Goal: Find specific page/section: Find specific page/section

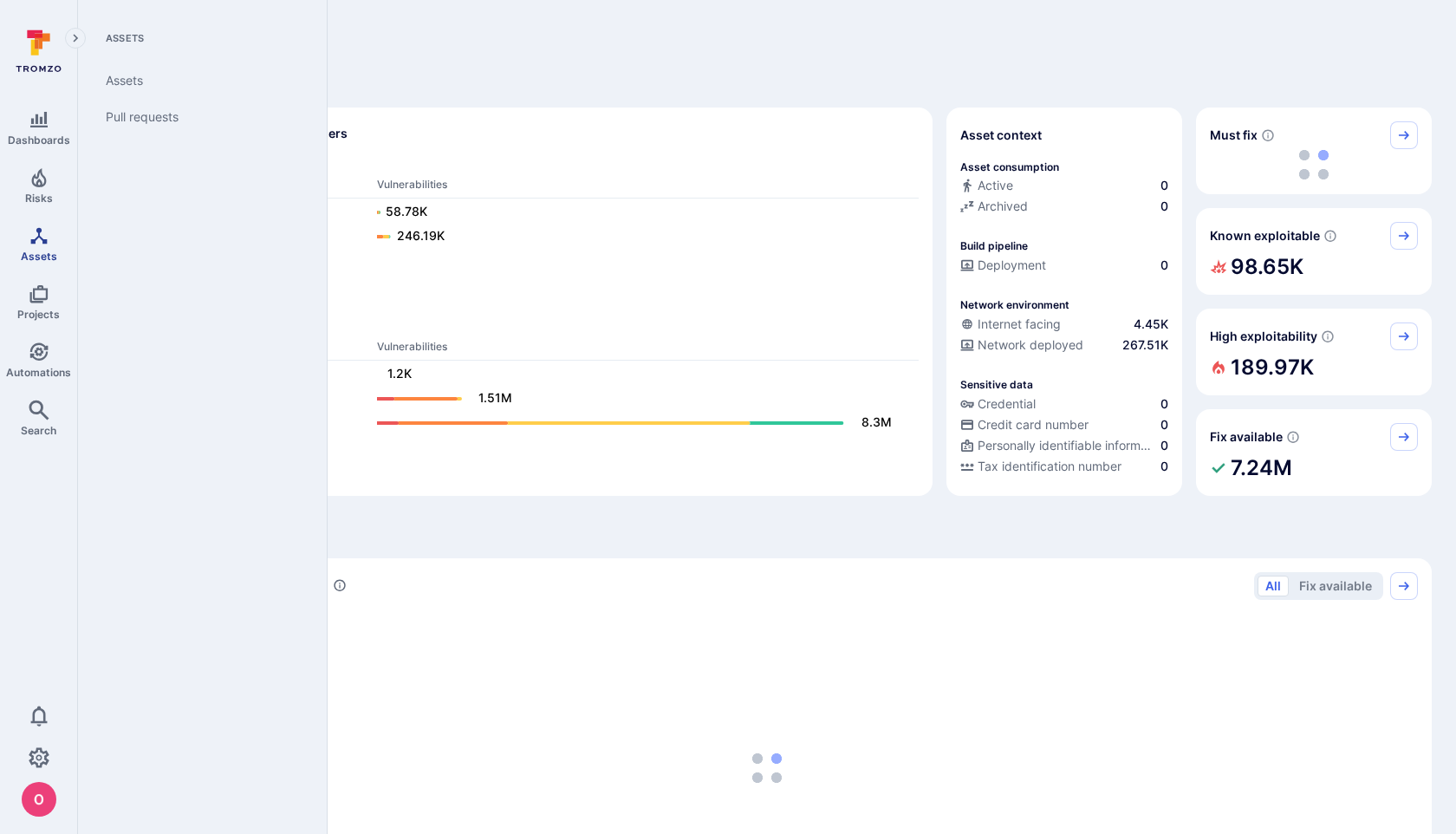
click at [34, 246] on link "Assets" at bounding box center [38, 243] width 77 height 51
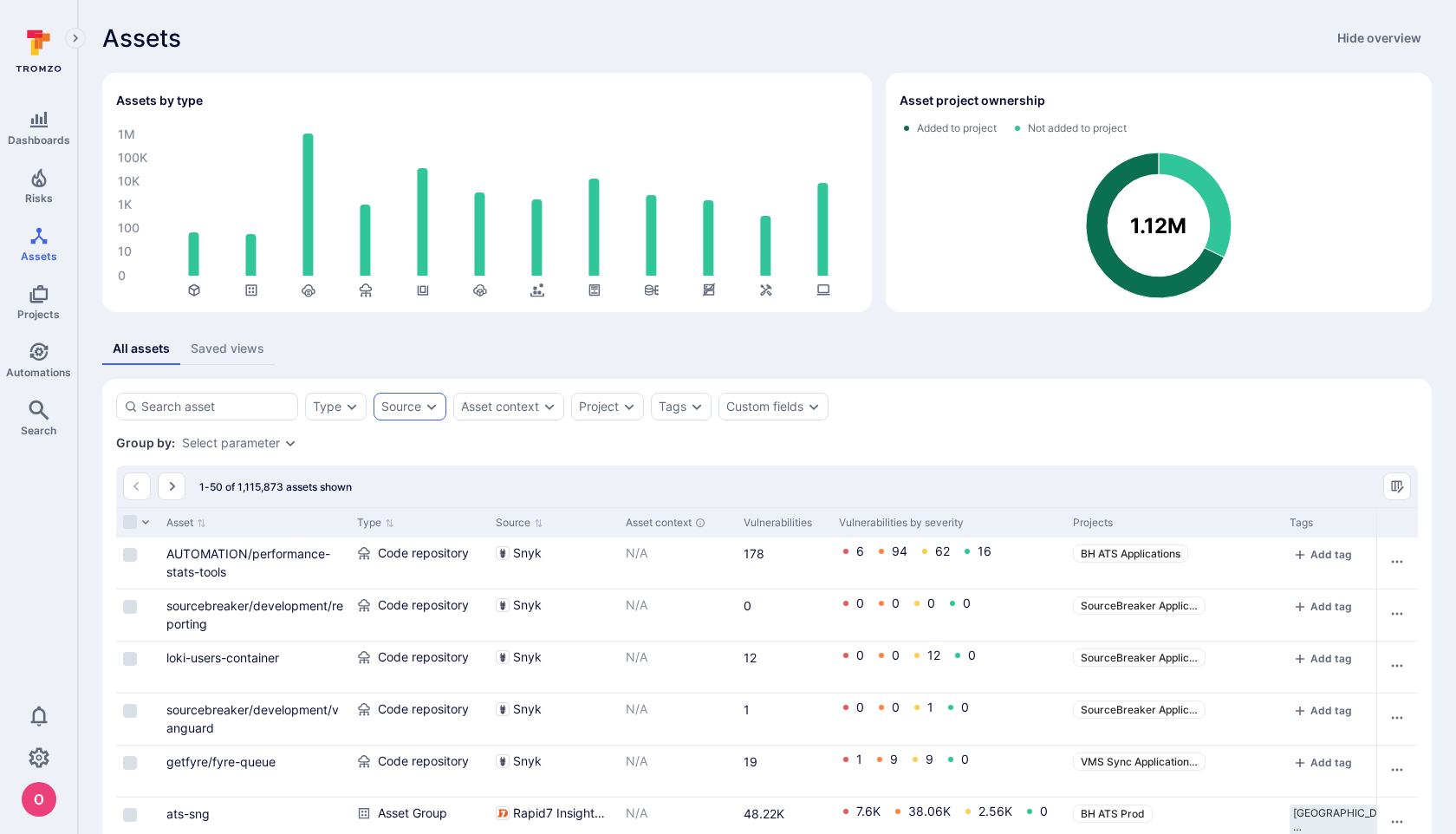
click at [416, 415] on div "Source" at bounding box center [410, 406] width 73 height 28
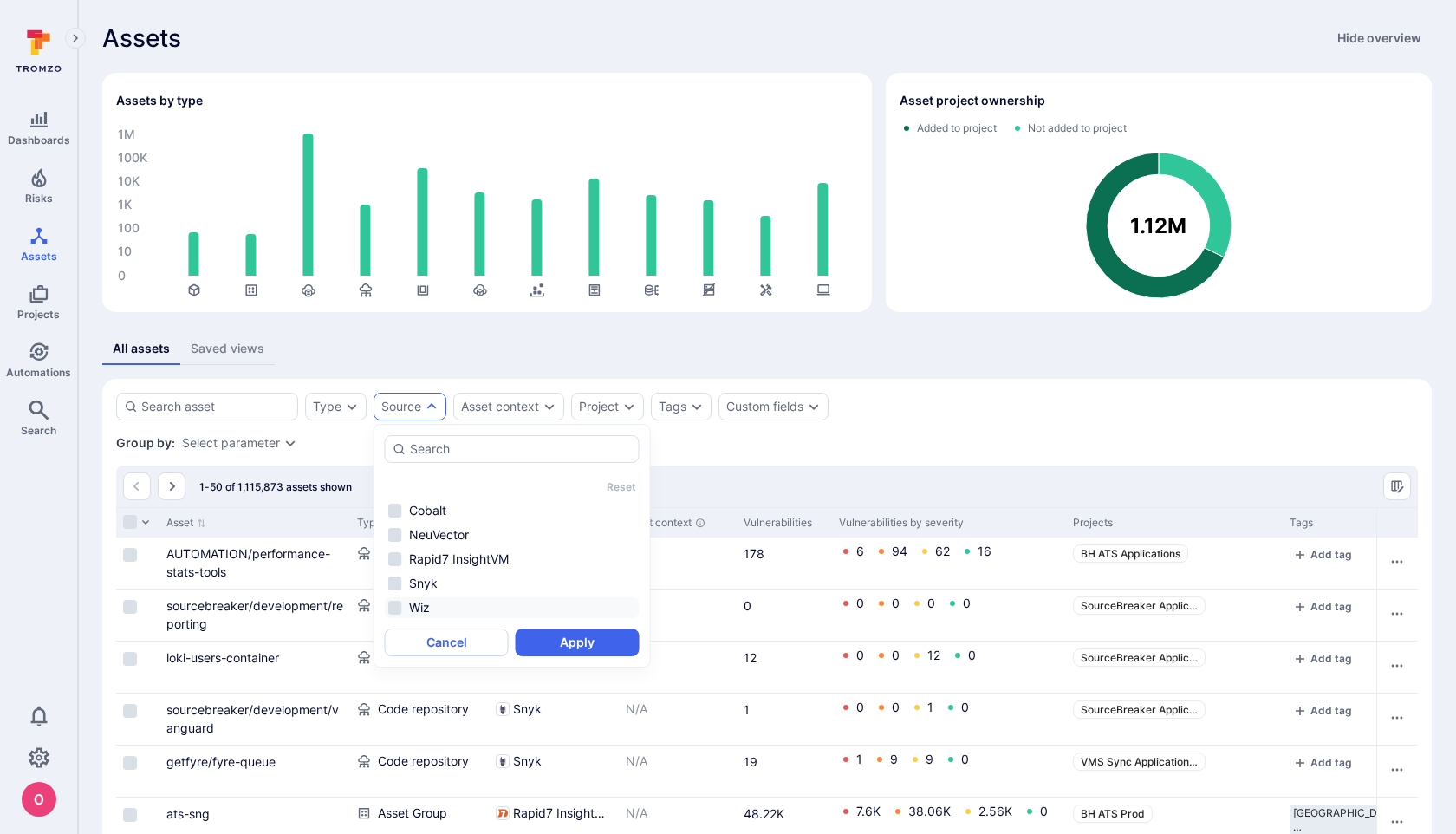
click at [396, 607] on li "Wiz" at bounding box center [512, 608] width 254 height 21
click at [558, 642] on button "Apply" at bounding box center [577, 642] width 124 height 28
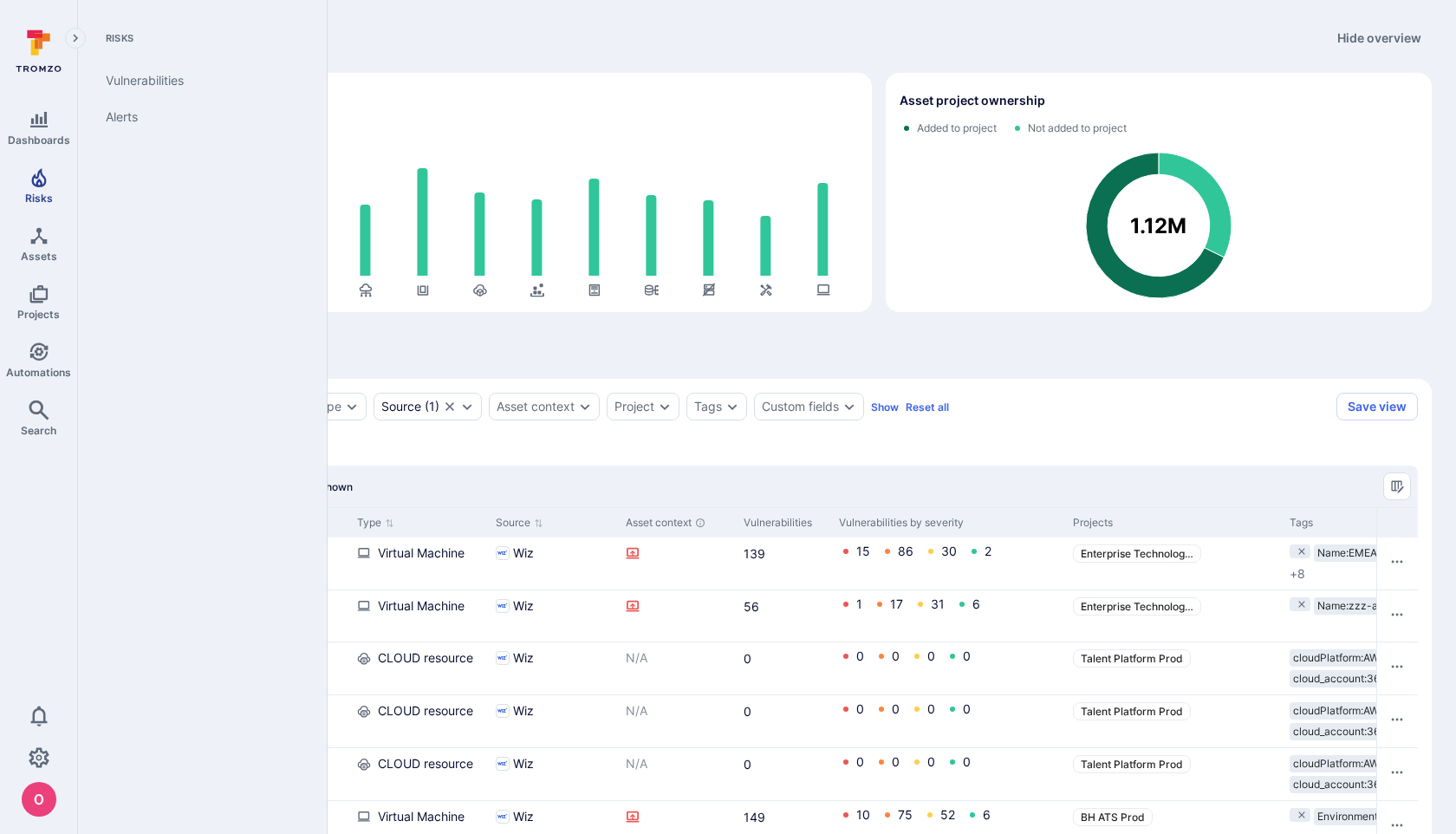
click at [43, 185] on icon "Risks" at bounding box center [38, 177] width 15 height 19
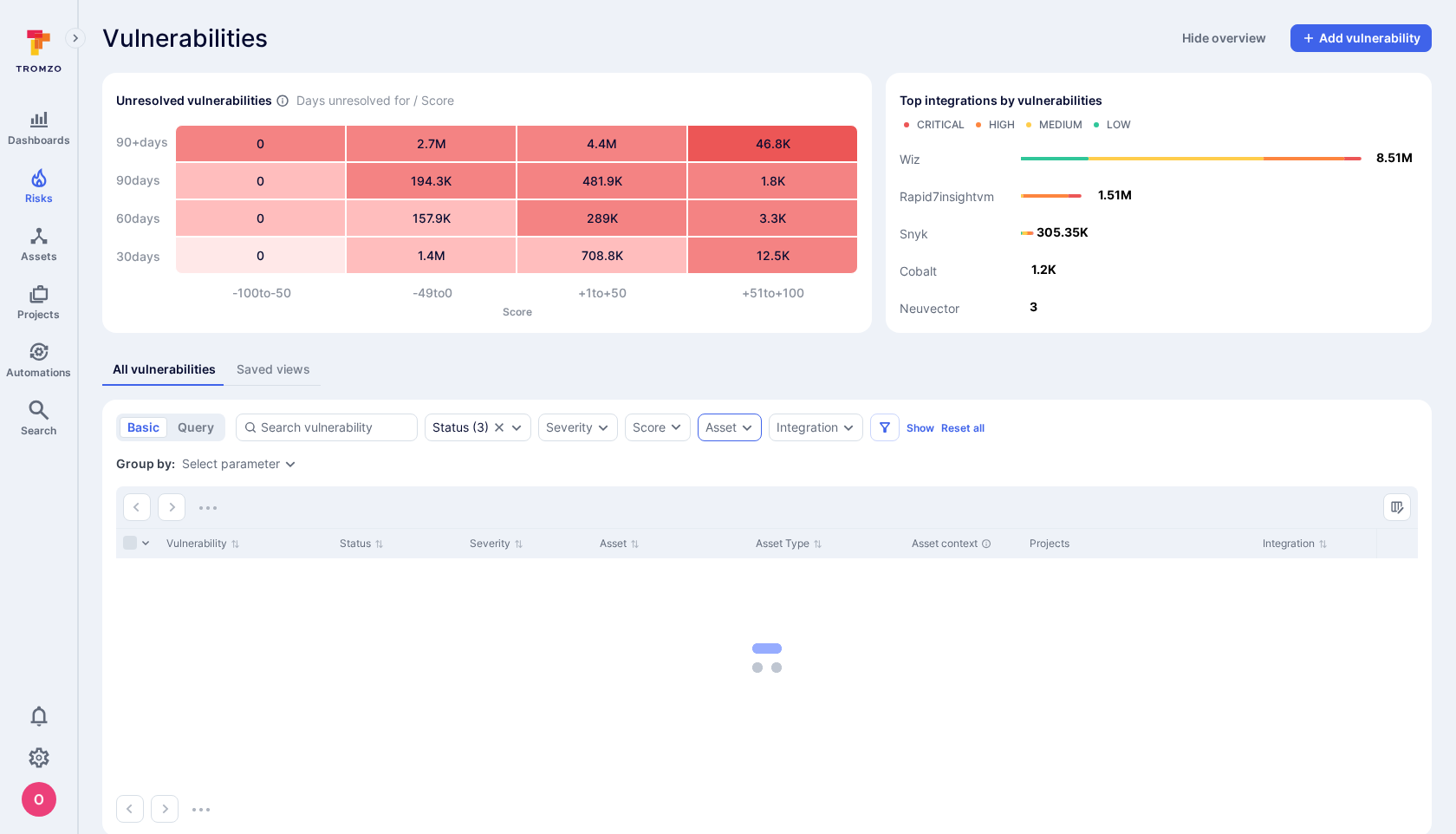
click at [723, 432] on div "Asset" at bounding box center [721, 427] width 31 height 14
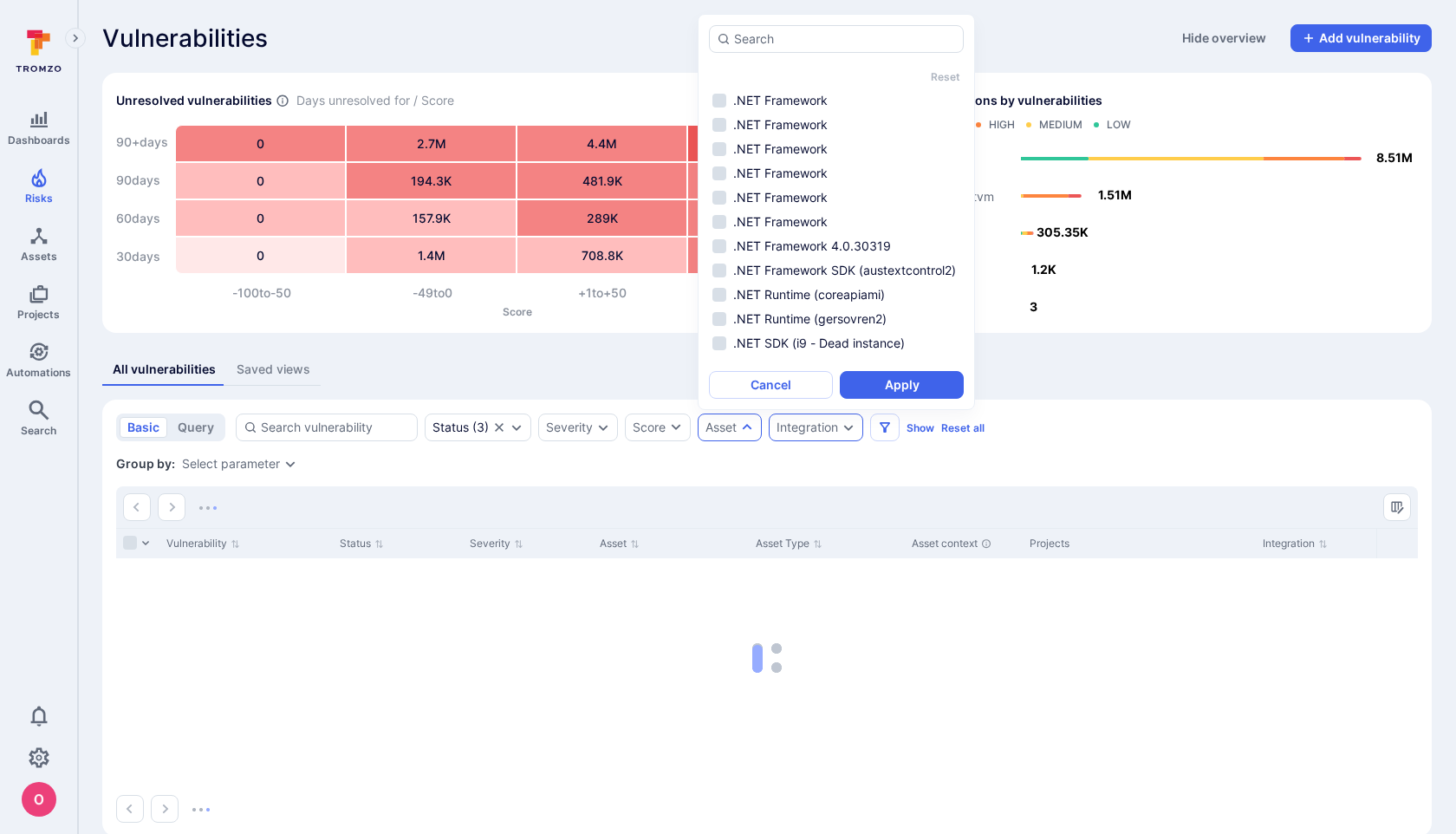
click at [809, 422] on div "Integration" at bounding box center [807, 427] width 62 height 14
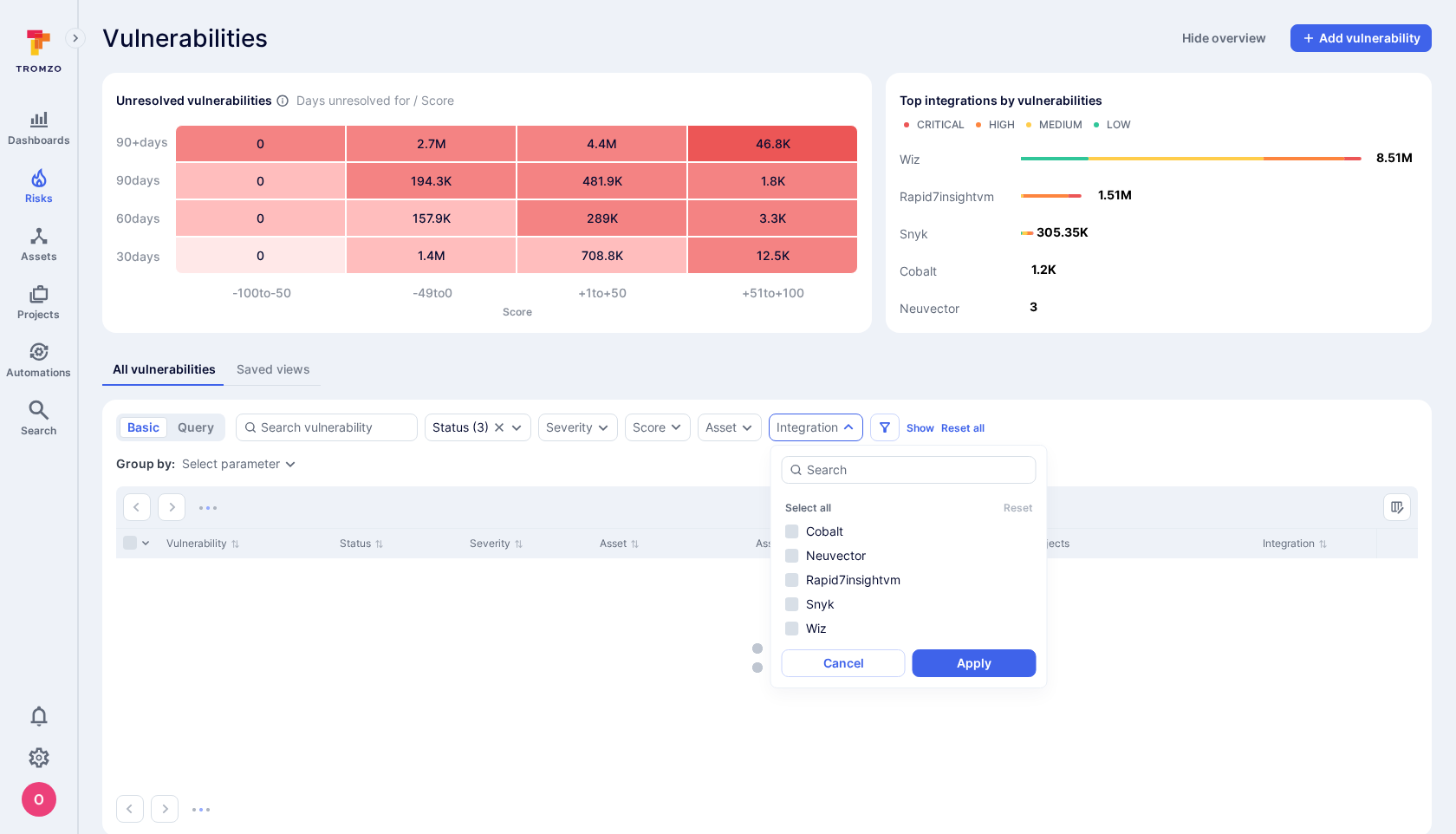
click at [794, 631] on li "Wiz" at bounding box center [909, 628] width 254 height 21
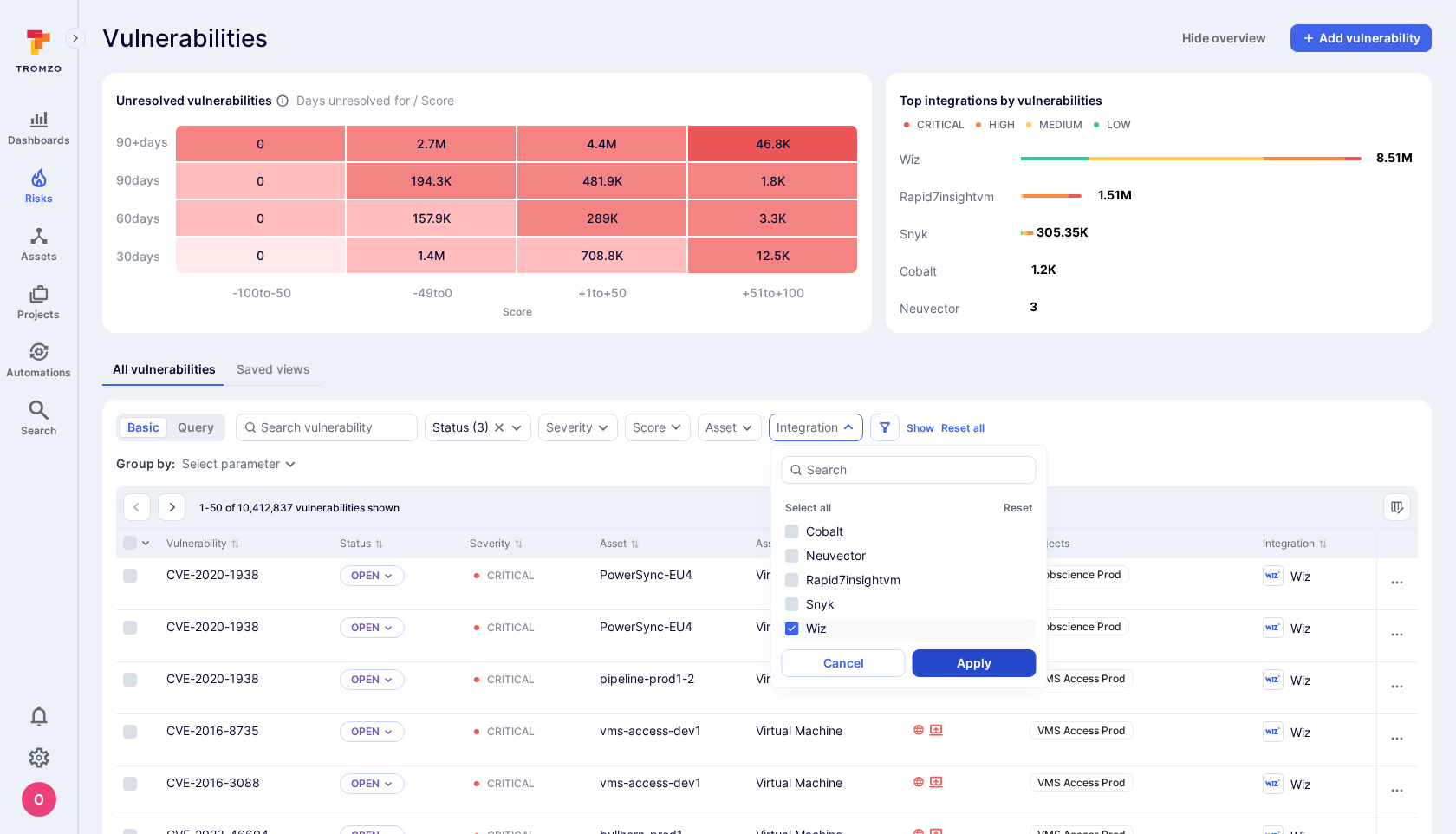
click at [947, 663] on button "Apply" at bounding box center [974, 663] width 124 height 28
